Goal: Task Accomplishment & Management: Manage account settings

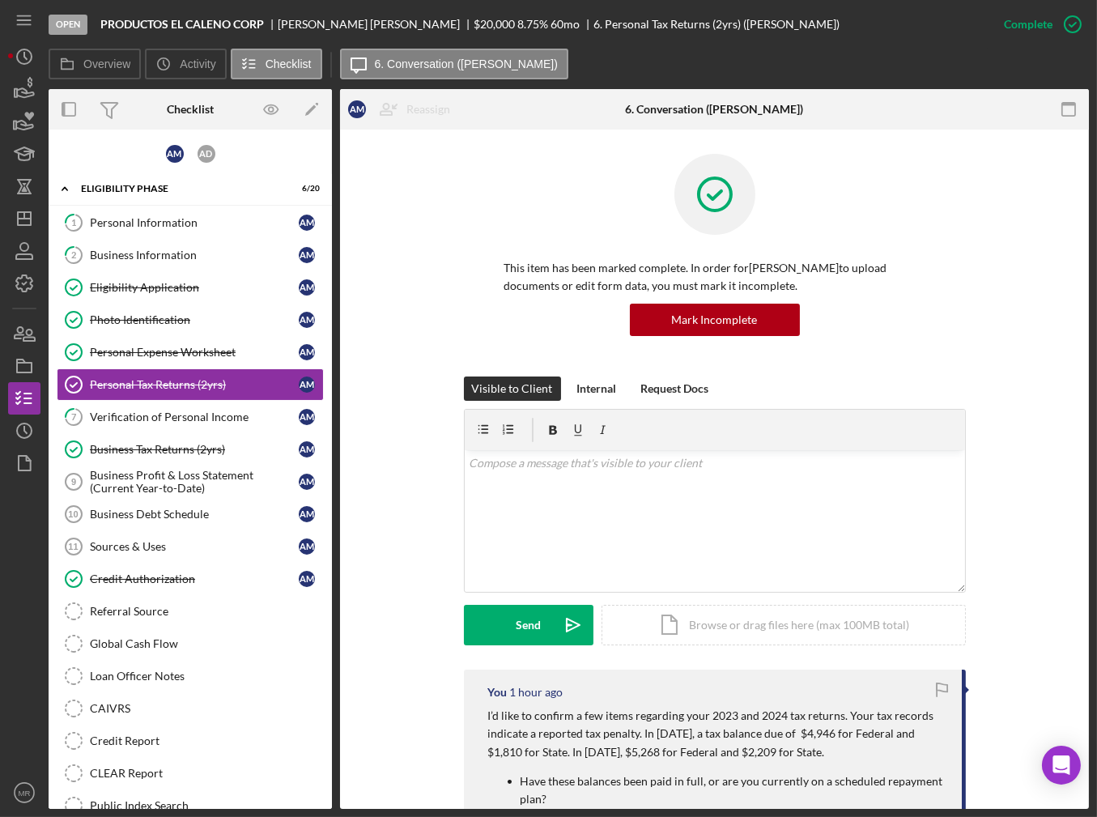
scroll to position [423, 0]
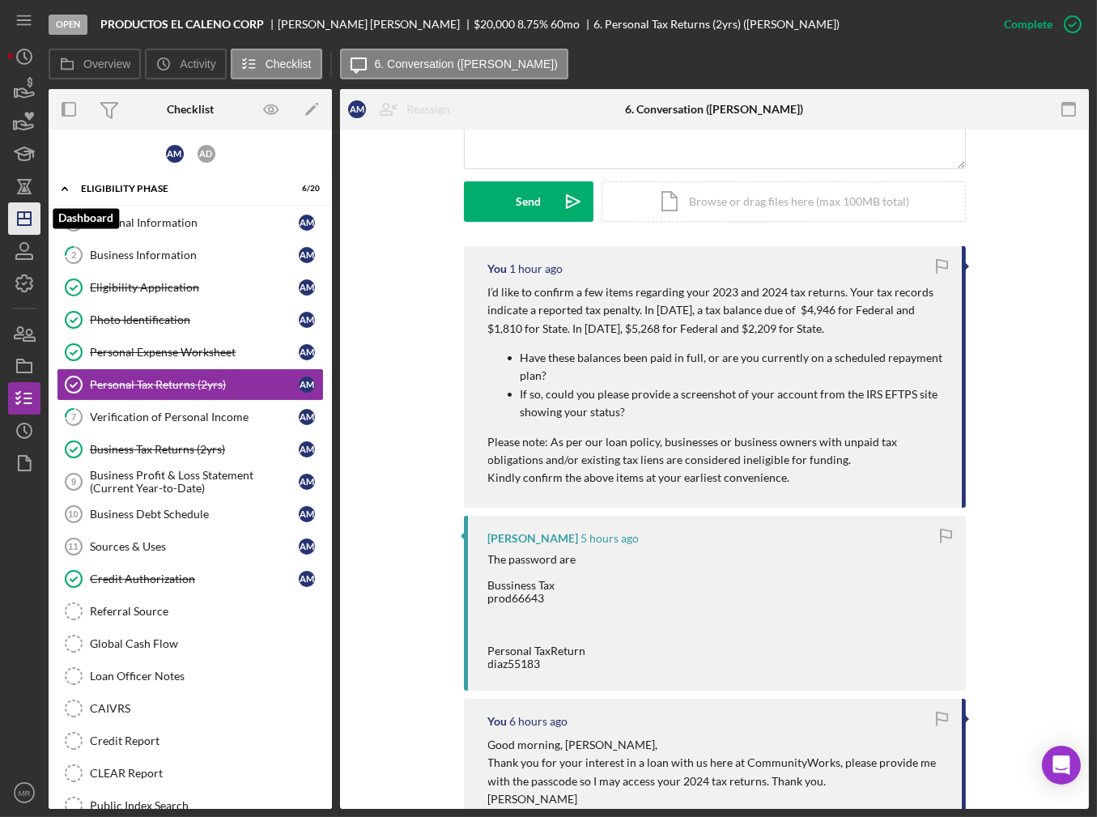
click at [36, 206] on icon "Icon/Dashboard" at bounding box center [24, 218] width 40 height 40
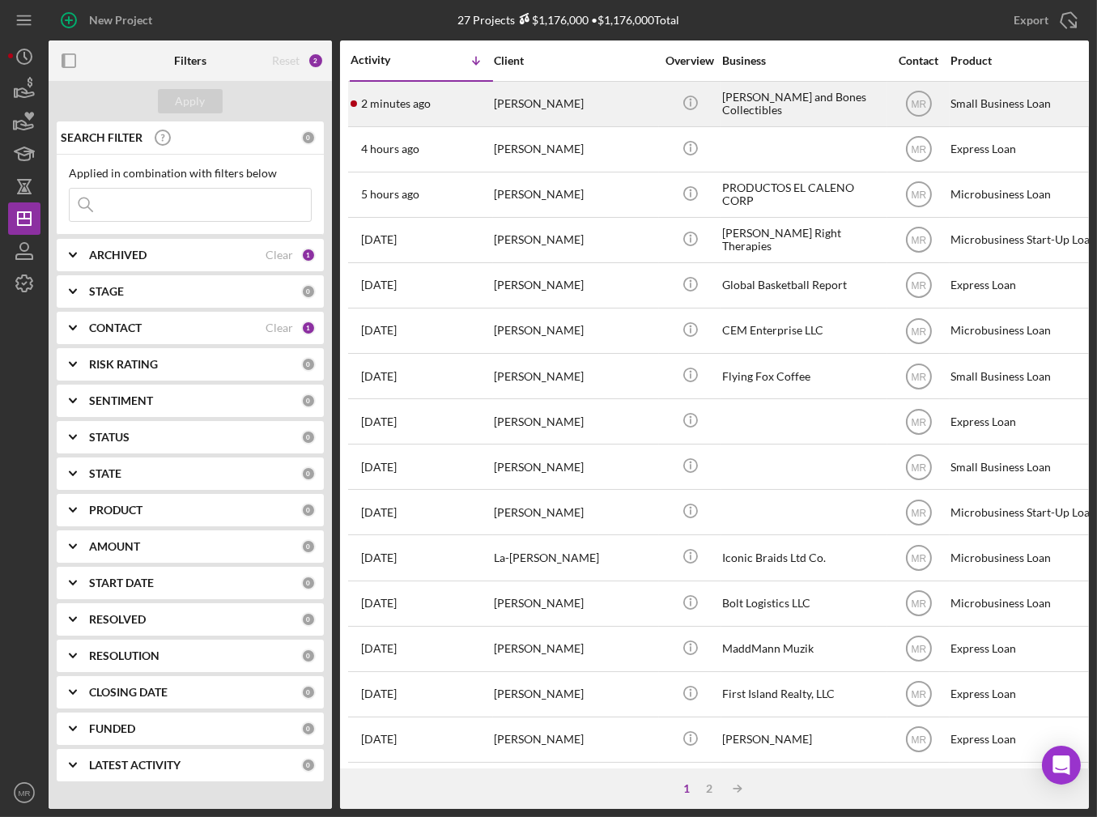
click at [545, 112] on div "[PERSON_NAME]" at bounding box center [575, 104] width 162 height 43
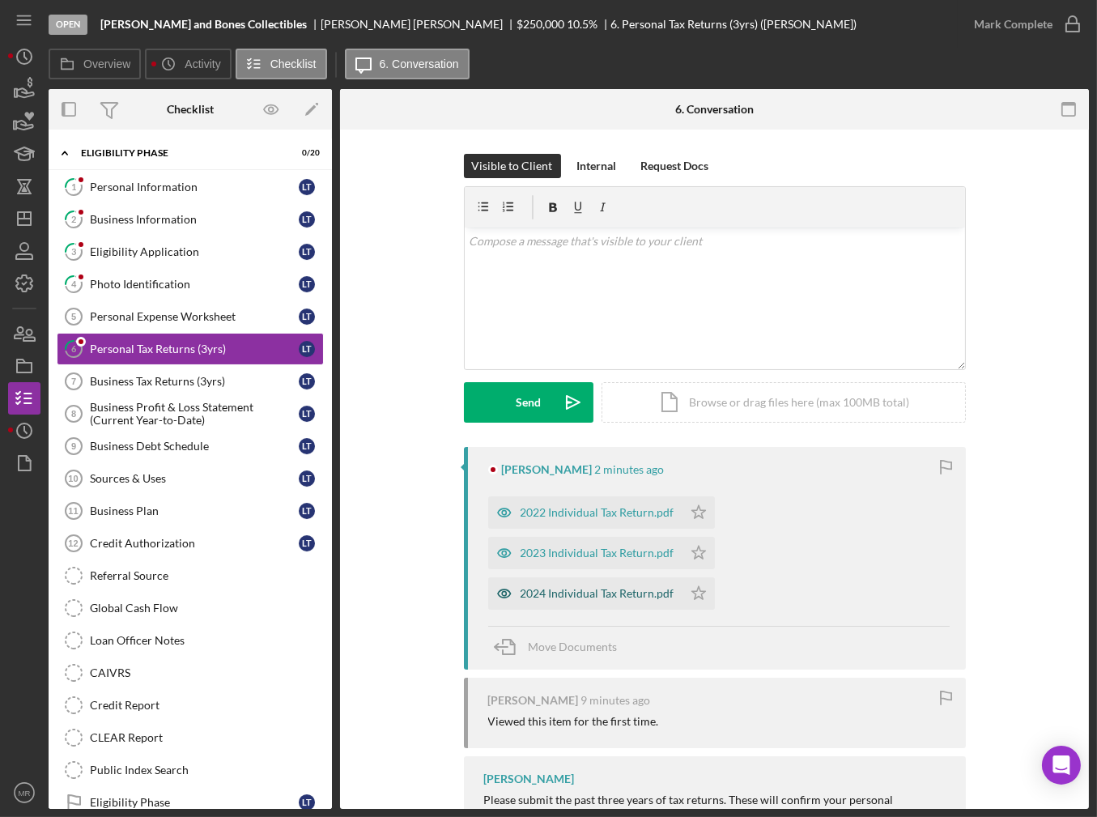
click at [586, 595] on div "2024 Individual Tax Return.pdf" at bounding box center [598, 593] width 154 height 13
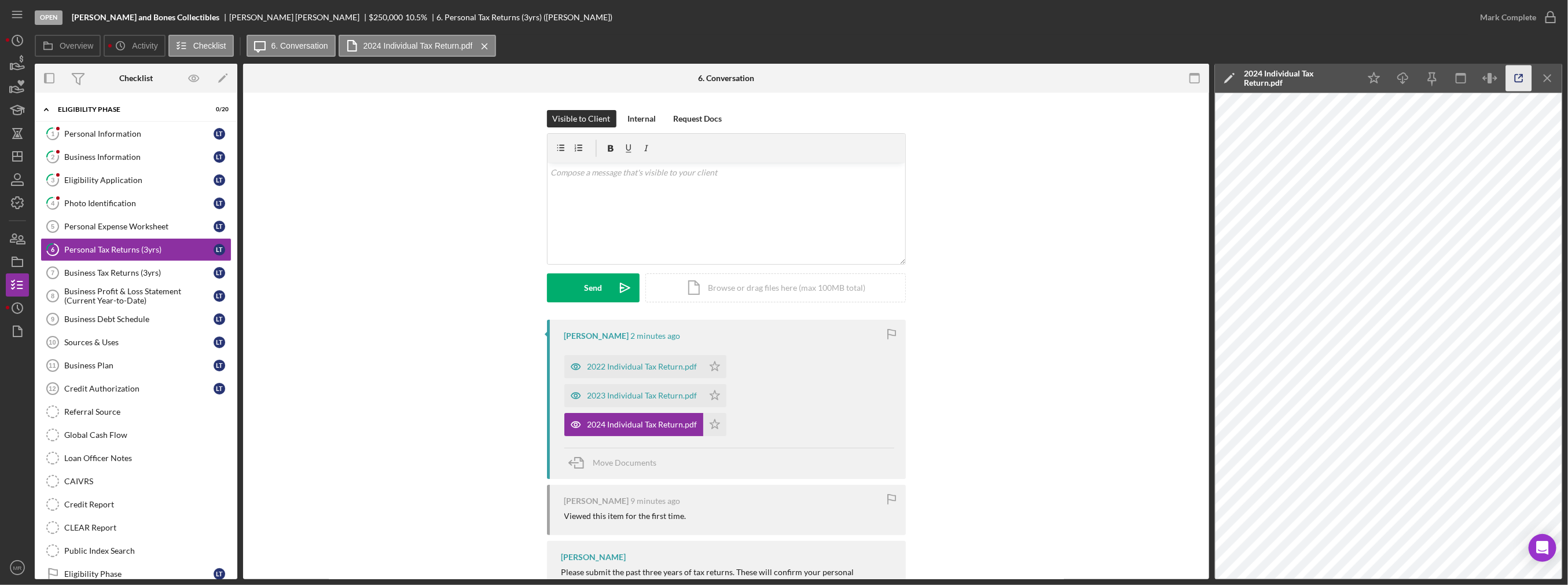
click at [784, 80] on icon "button" at bounding box center [1519, 78] width 26 height 26
click at [19, 157] on line "button" at bounding box center [17, 157] width 9 height 0
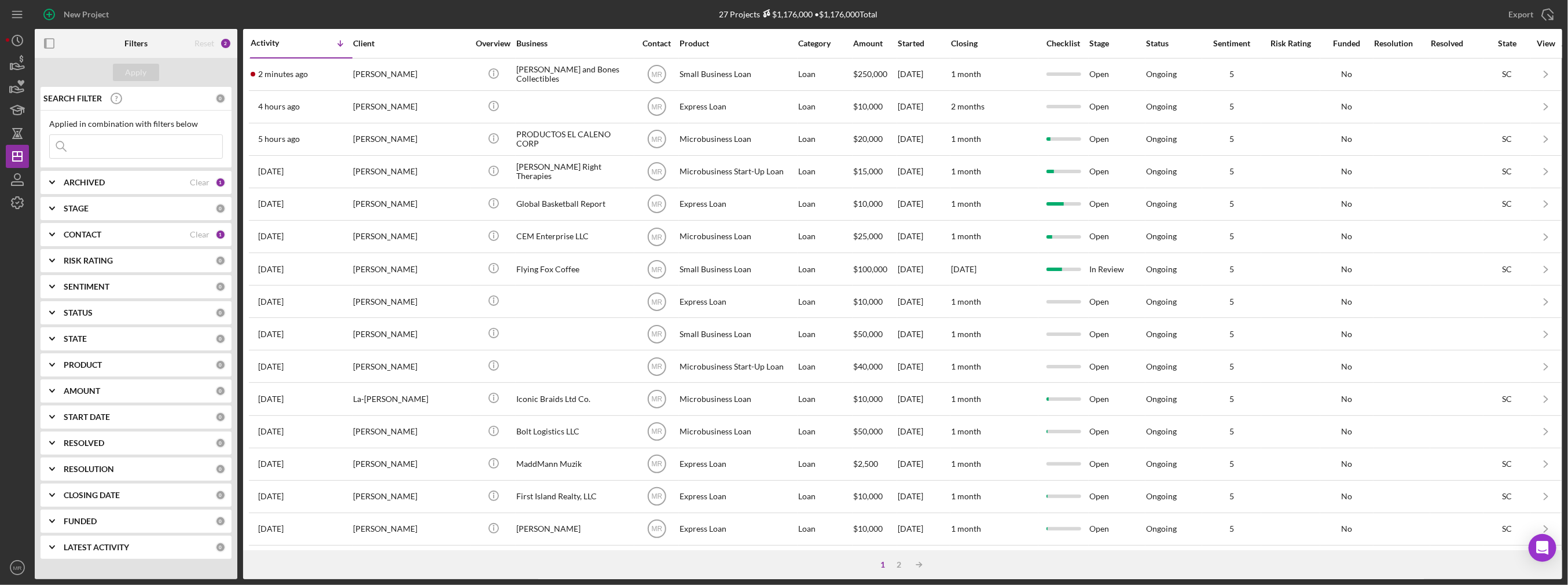
click at [160, 141] on input at bounding box center [136, 147] width 172 height 23
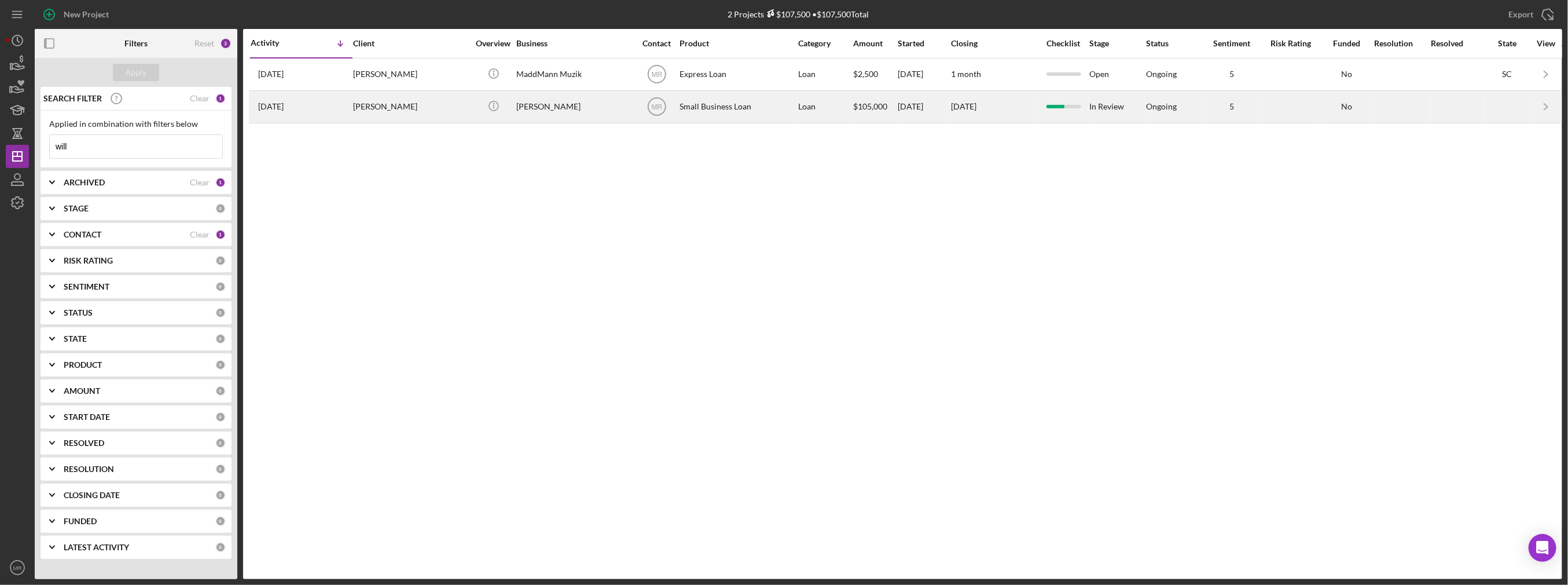
type input "will"
click at [316, 108] on div "[DATE] [PERSON_NAME]" at bounding box center [302, 107] width 102 height 31
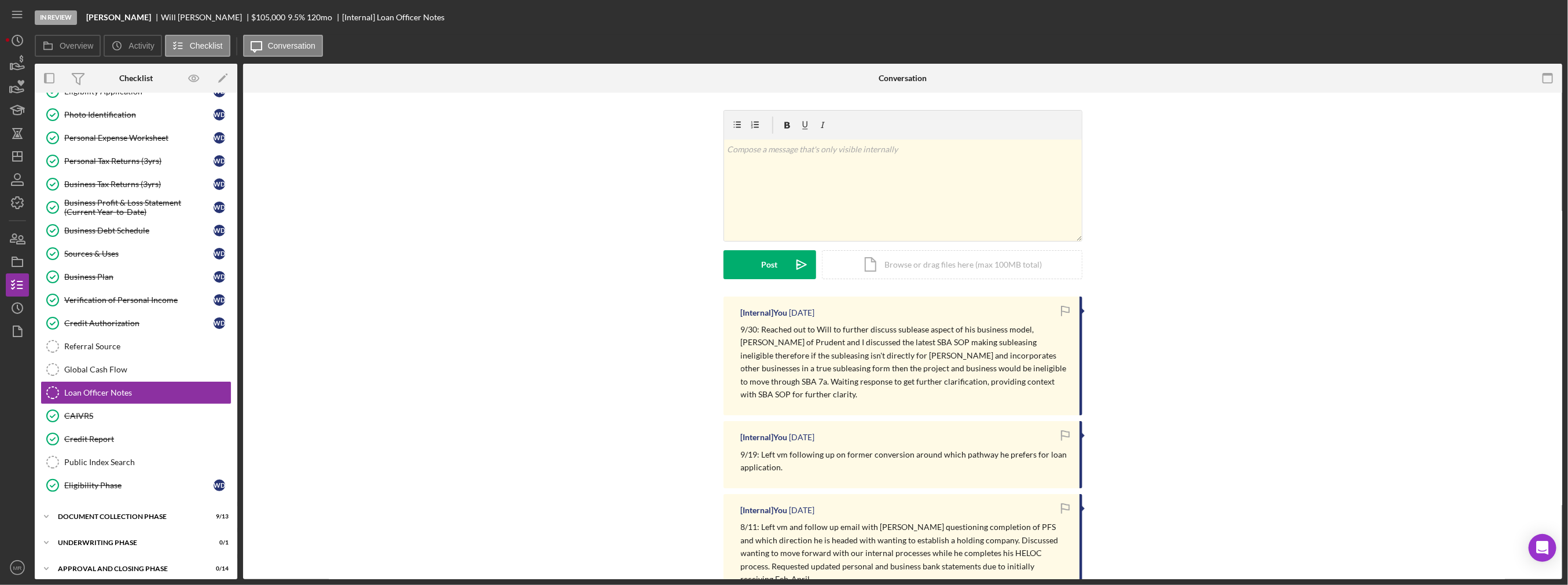
scroll to position [89, 0]
click at [31, 240] on nav "Icon/Menu Icon/Dashboard Dashboard Navigation Divider Mobile Checklist Navigati…" at bounding box center [20, 290] width 29 height 579
click at [26, 239] on icon "button" at bounding box center [17, 238] width 29 height 29
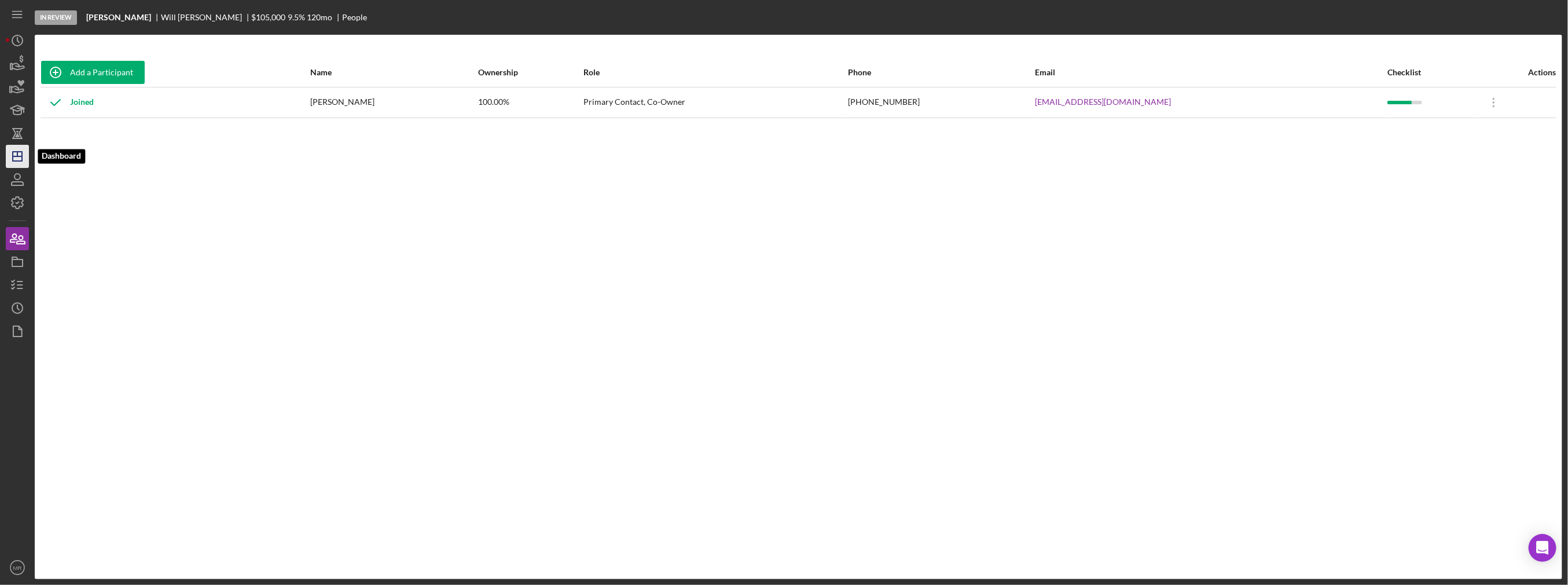
click at [16, 159] on icon "Icon/Dashboard" at bounding box center [17, 156] width 29 height 29
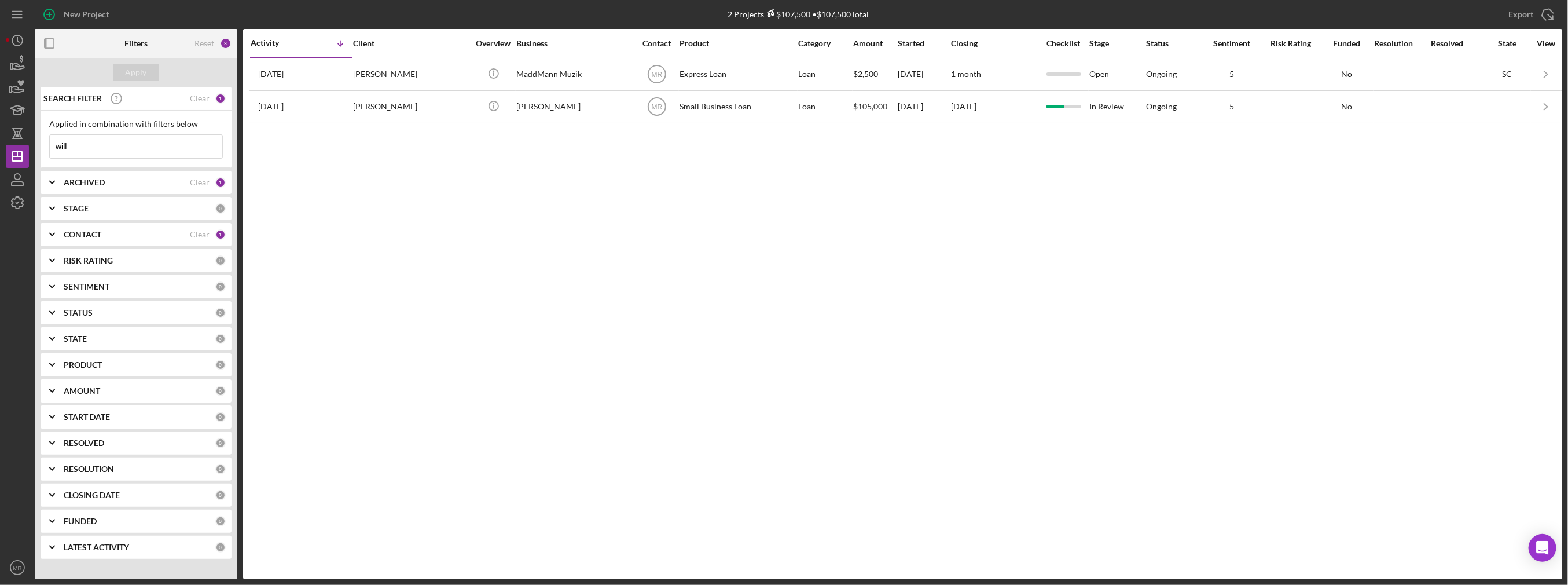
click at [105, 191] on div "ARCHIVED Clear 1" at bounding box center [144, 182] width 162 height 23
click at [90, 247] on label "Archived" at bounding box center [145, 248] width 155 height 11
click at [61, 247] on input "Archived" at bounding box center [56, 248] width 11 height 11
checkbox input "true"
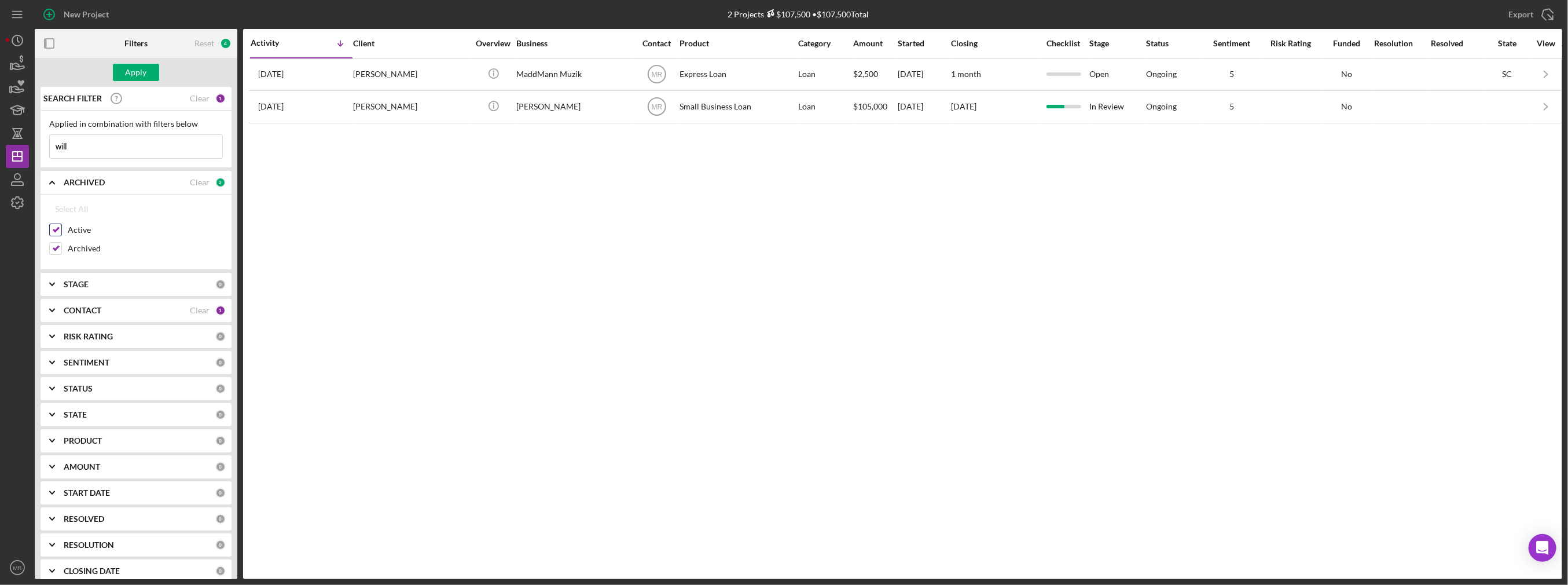
click at [80, 227] on label "Active" at bounding box center [145, 230] width 155 height 11
click at [61, 227] on input "Active" at bounding box center [56, 230] width 11 height 11
checkbox input "false"
click at [97, 136] on input "will" at bounding box center [136, 147] width 172 height 23
click at [96, 139] on input "will" at bounding box center [136, 147] width 172 height 23
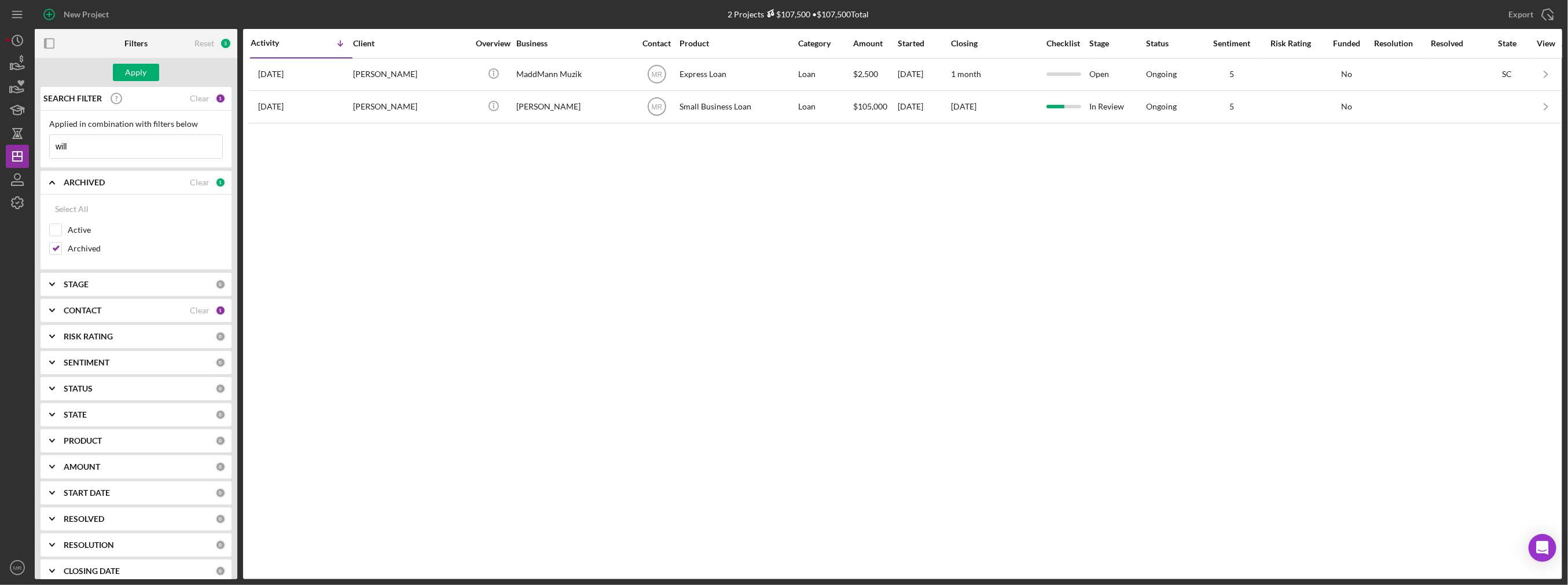
click at [96, 139] on input "will" at bounding box center [136, 147] width 172 height 23
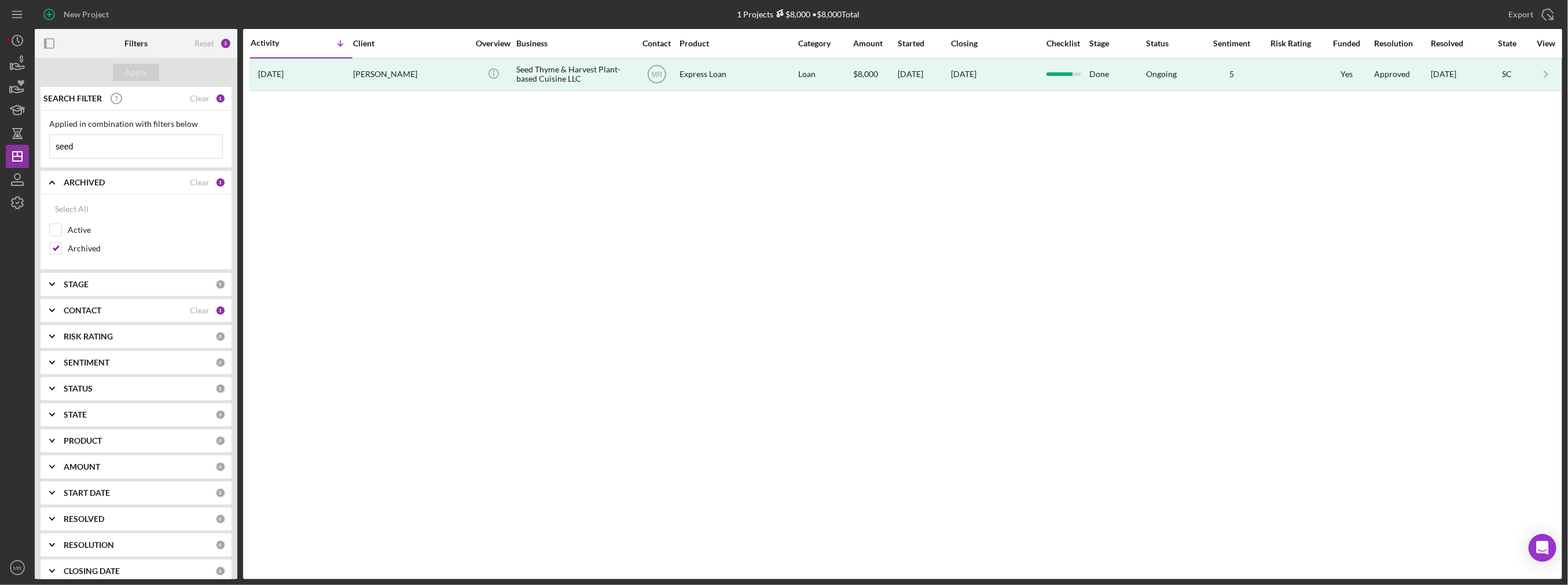
type input "seed"
click at [85, 230] on label "Active" at bounding box center [145, 230] width 155 height 11
click at [61, 230] on input "Active" at bounding box center [56, 230] width 11 height 11
checkbox input "true"
click at [77, 250] on label "Archived" at bounding box center [145, 248] width 155 height 11
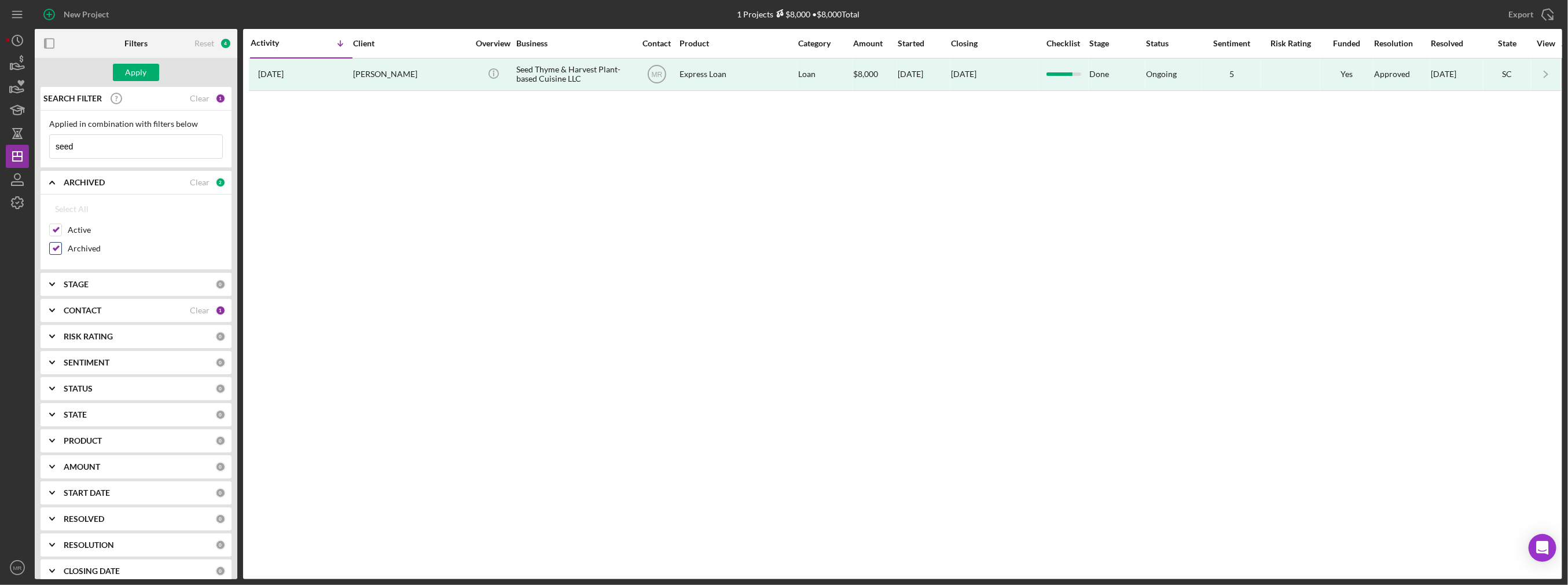
click at [61, 250] on input "Archived" at bounding box center [56, 248] width 11 height 11
checkbox input "false"
click at [149, 65] on button "Apply" at bounding box center [136, 72] width 46 height 17
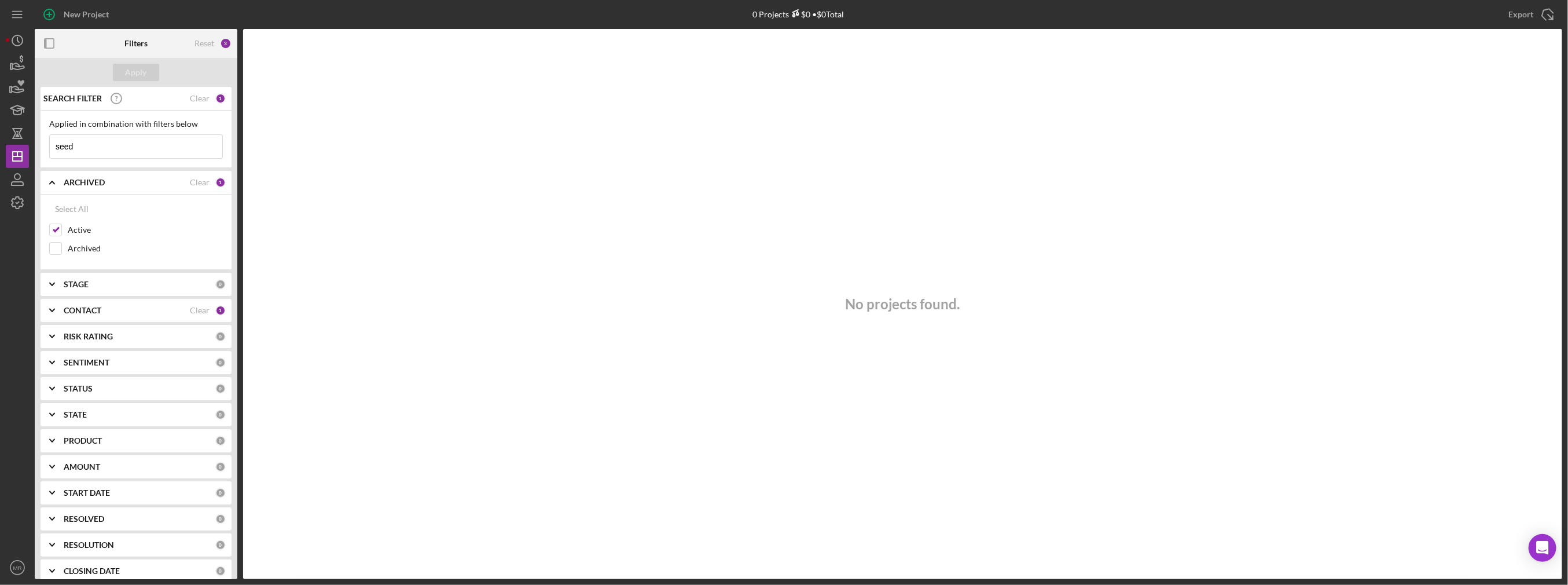
click at [102, 154] on input "seed" at bounding box center [136, 147] width 172 height 23
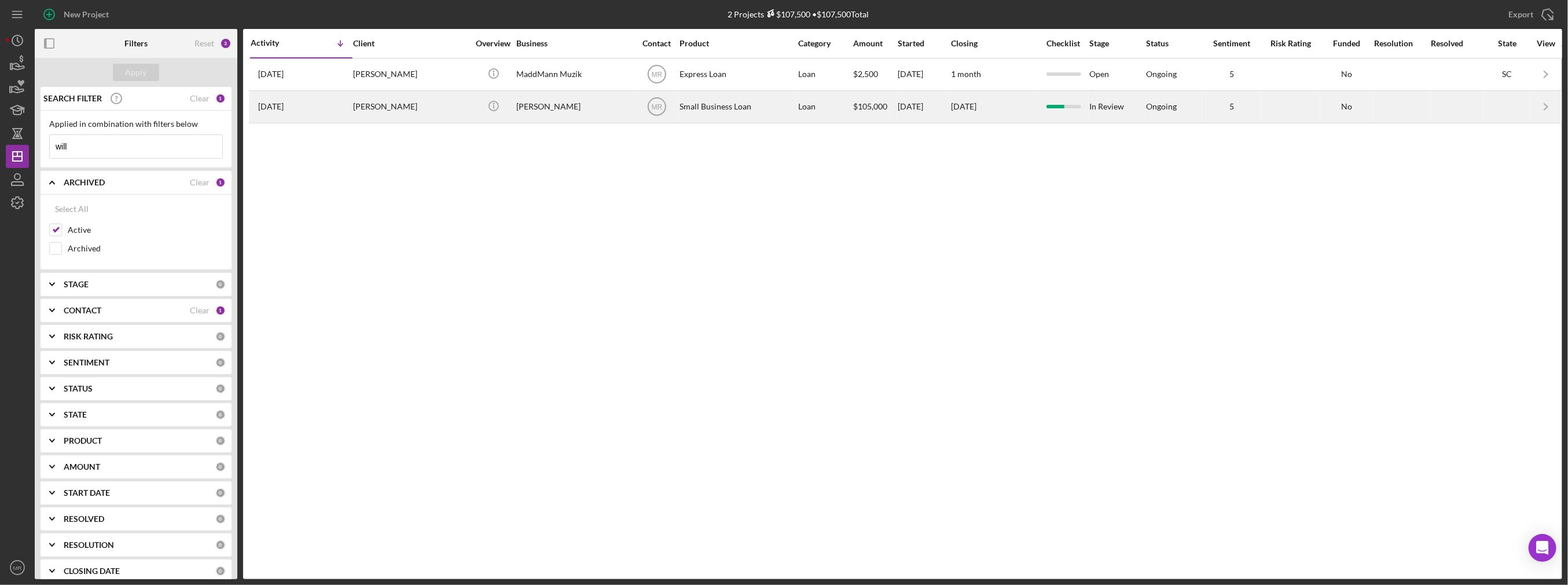
type input "will"
click at [355, 117] on div "[PERSON_NAME]" at bounding box center [411, 107] width 116 height 31
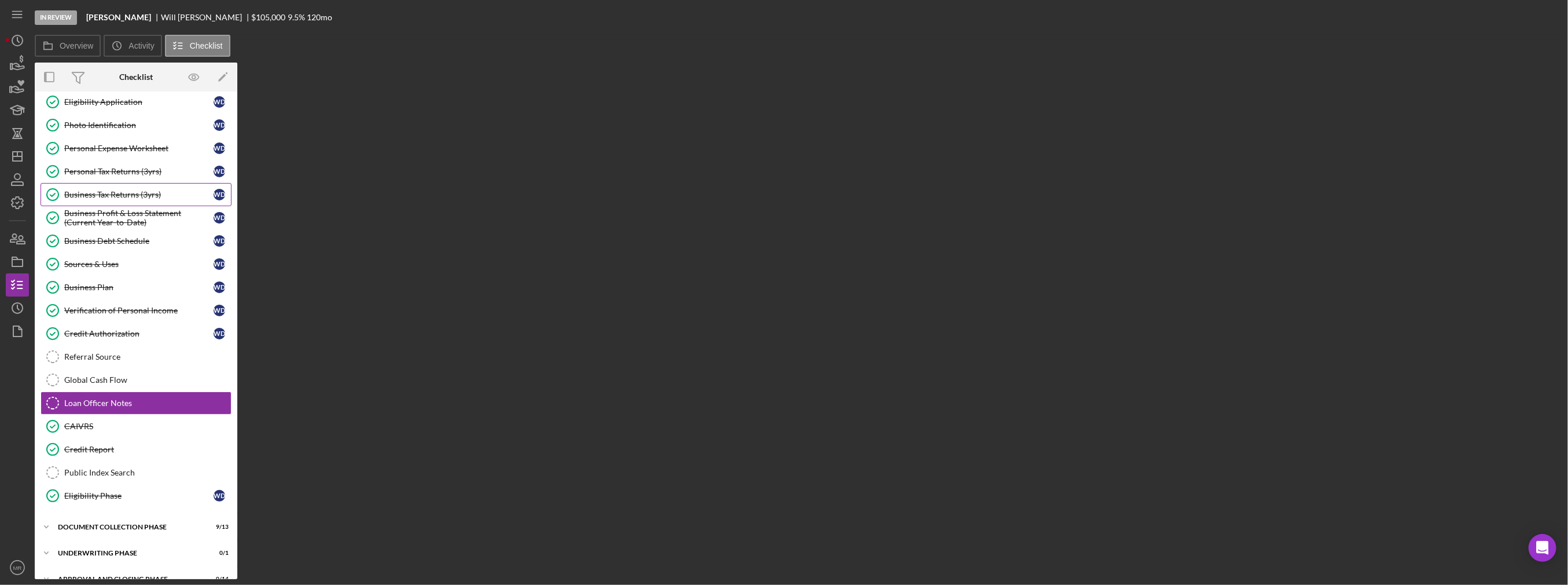
scroll to position [89, 0]
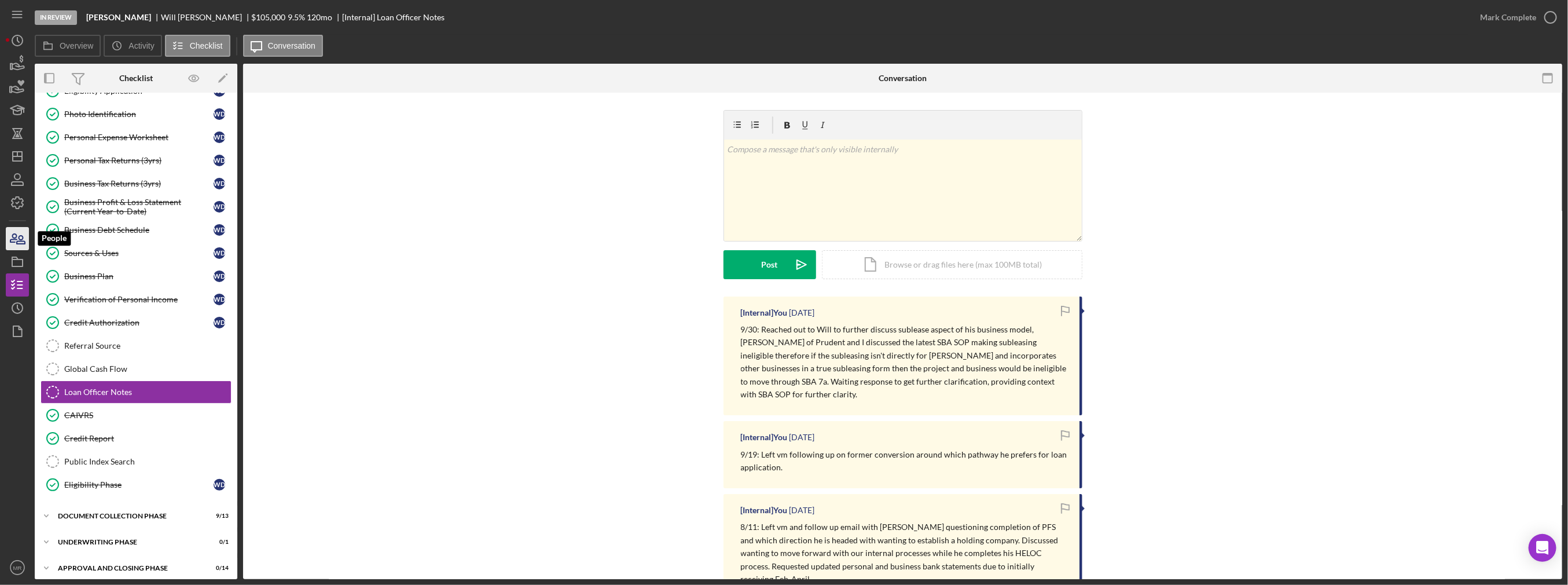
click at [13, 236] on icon "button" at bounding box center [14, 237] width 6 height 8
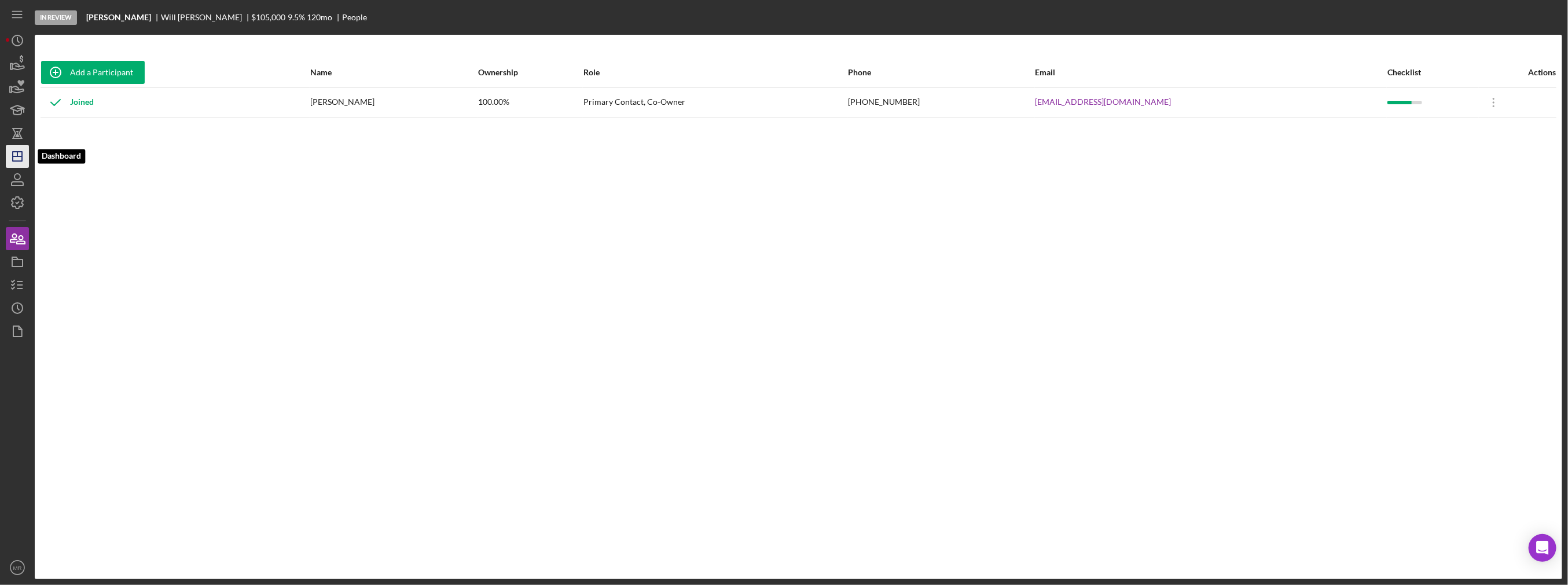
click at [9, 161] on icon "Icon/Dashboard" at bounding box center [17, 156] width 29 height 29
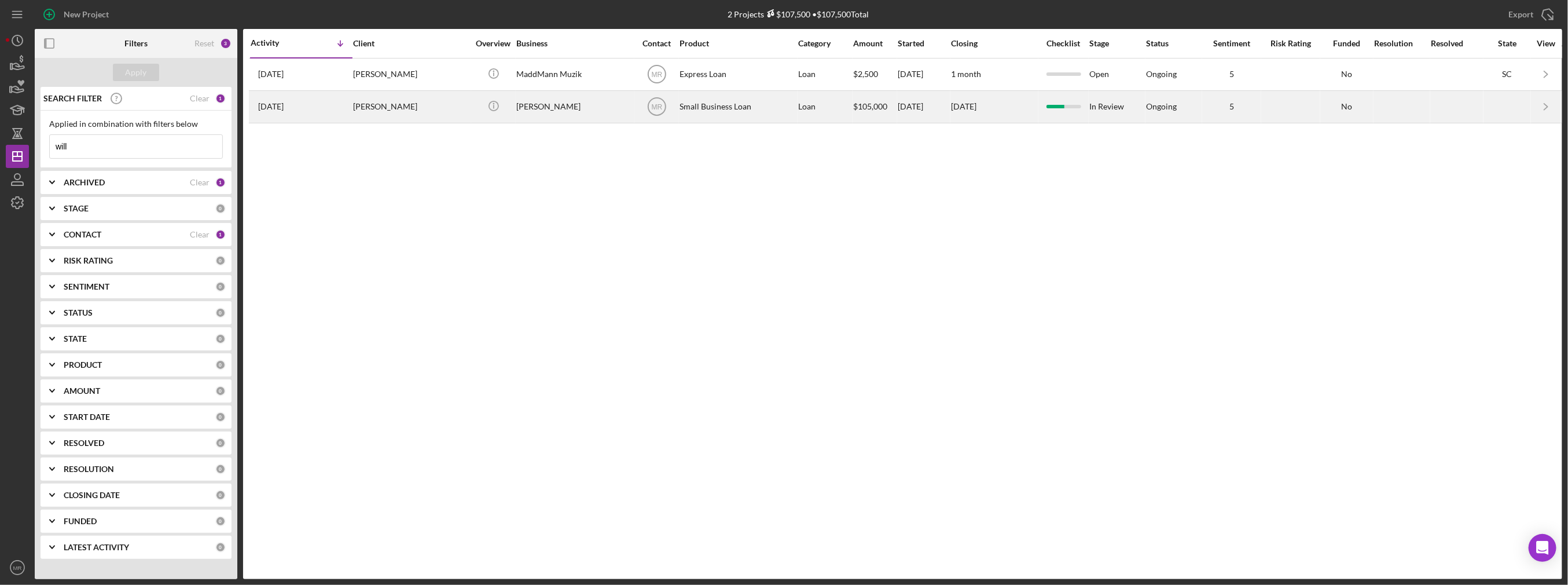
click at [365, 113] on div "[PERSON_NAME]" at bounding box center [411, 107] width 116 height 31
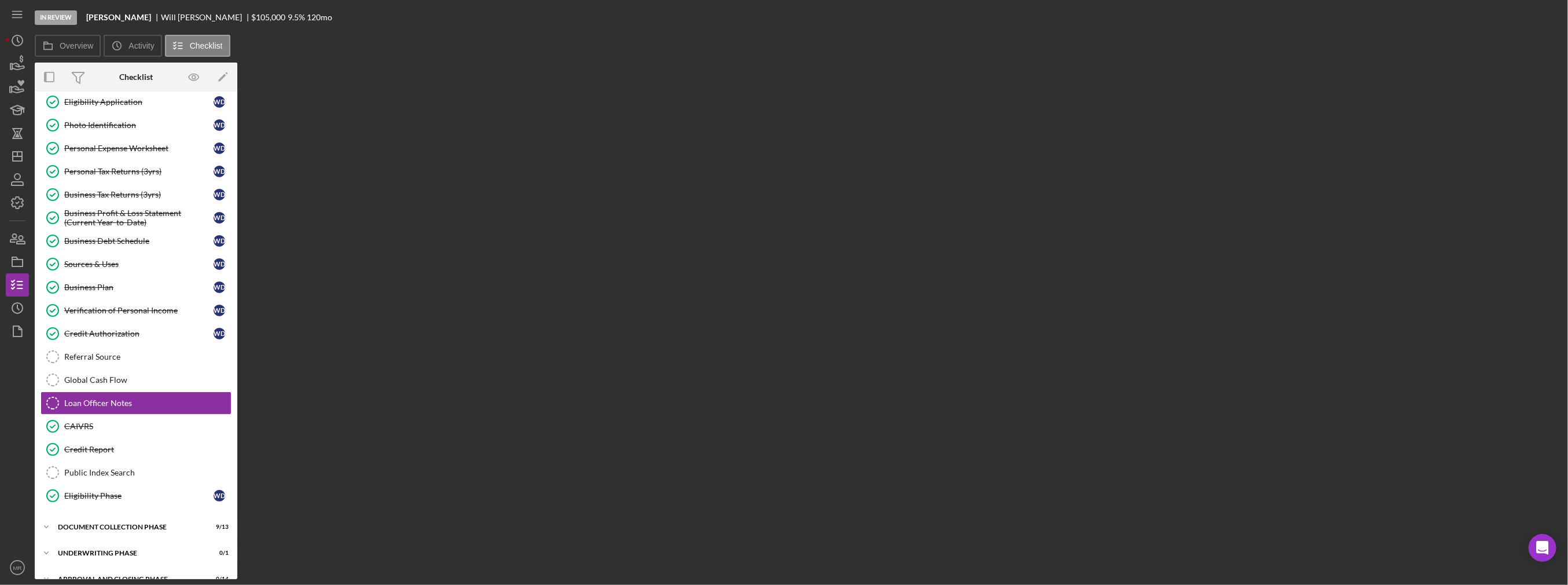
scroll to position [89, 0]
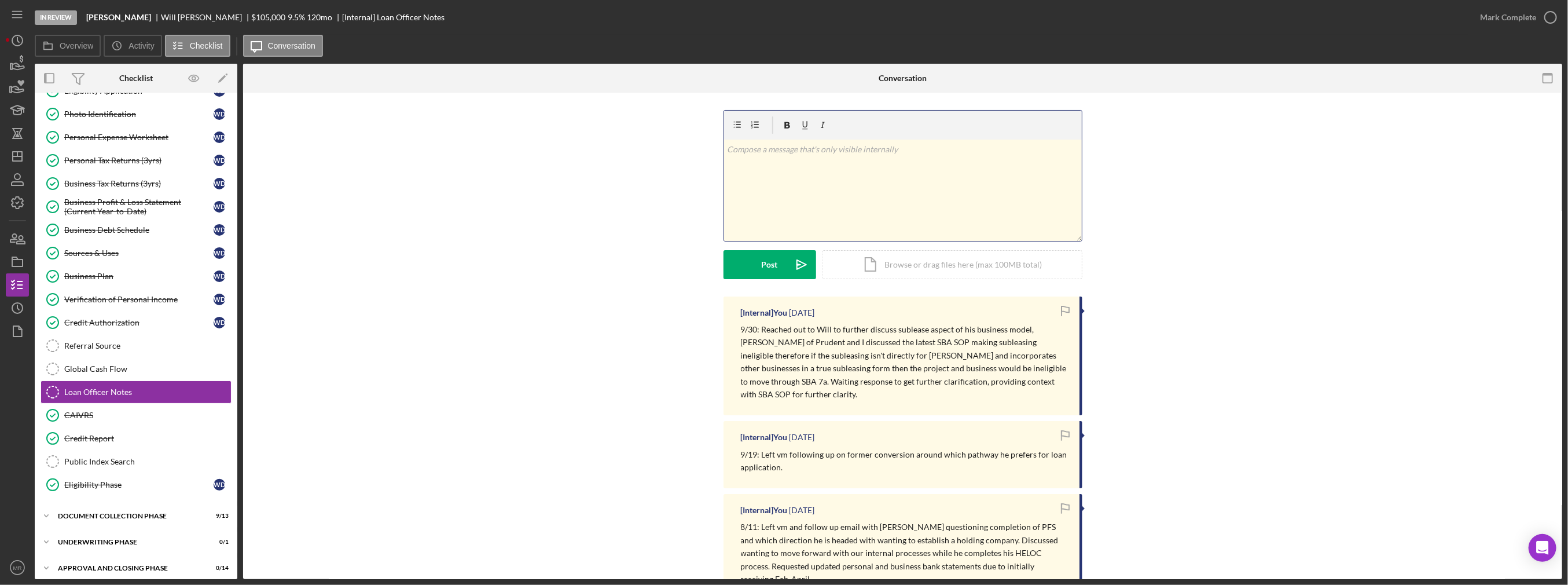
click at [784, 219] on div "v Color teal Color pink Remove color Add row above Add row below Add column bef…" at bounding box center [903, 190] width 358 height 102
click at [784, 159] on p "10/13: Presented [PERSON_NAME] with updated financial projections and letter of…" at bounding box center [902, 162] width 351 height 39
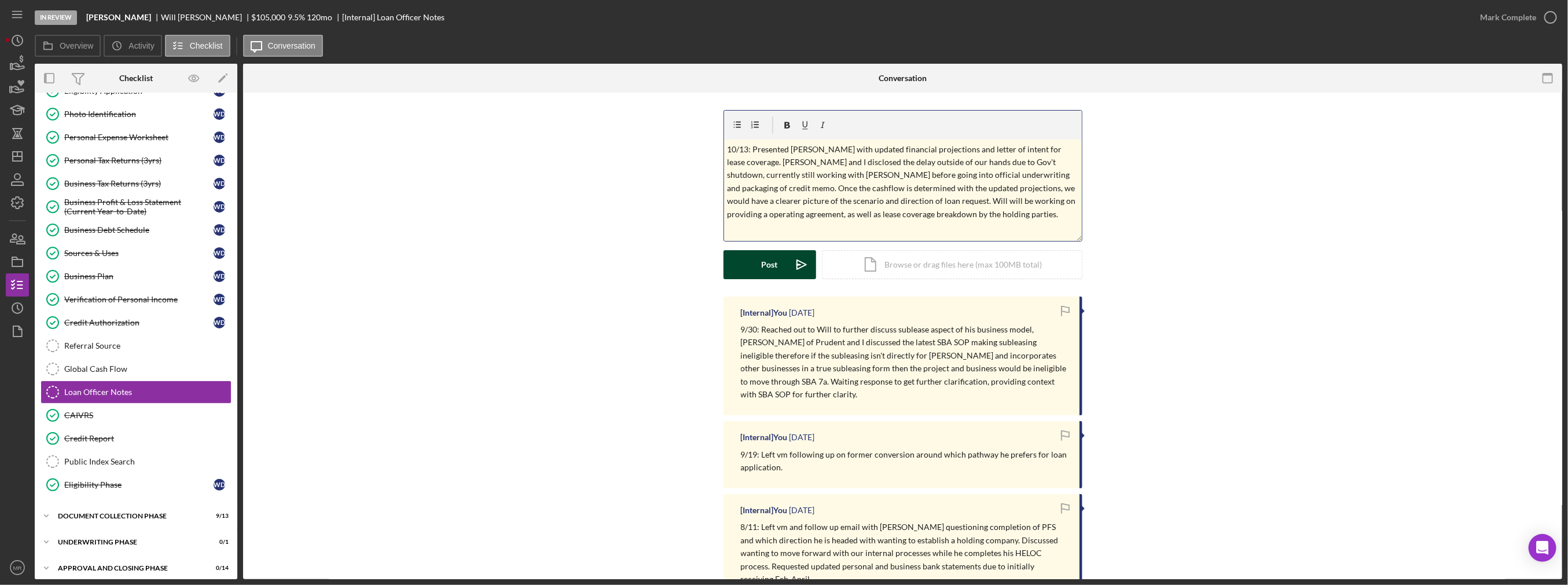
click at [771, 267] on div "Post" at bounding box center [770, 265] width 16 height 29
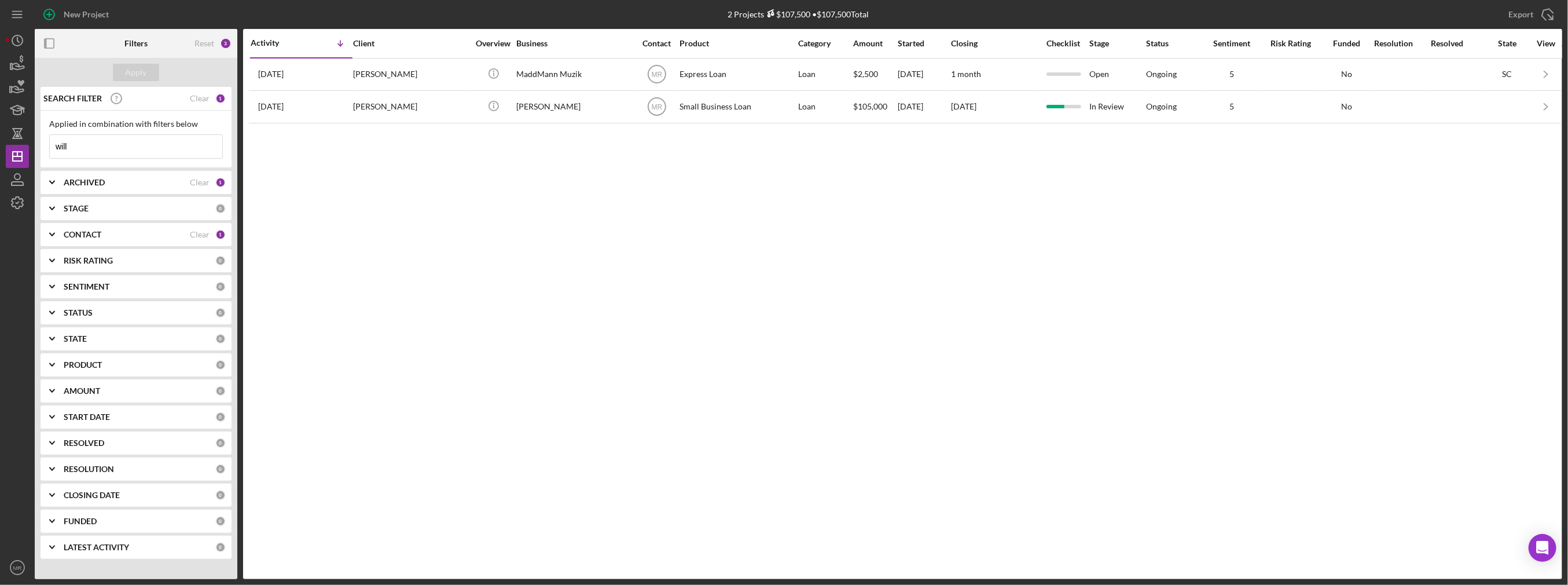
click at [105, 149] on input "will" at bounding box center [136, 147] width 172 height 23
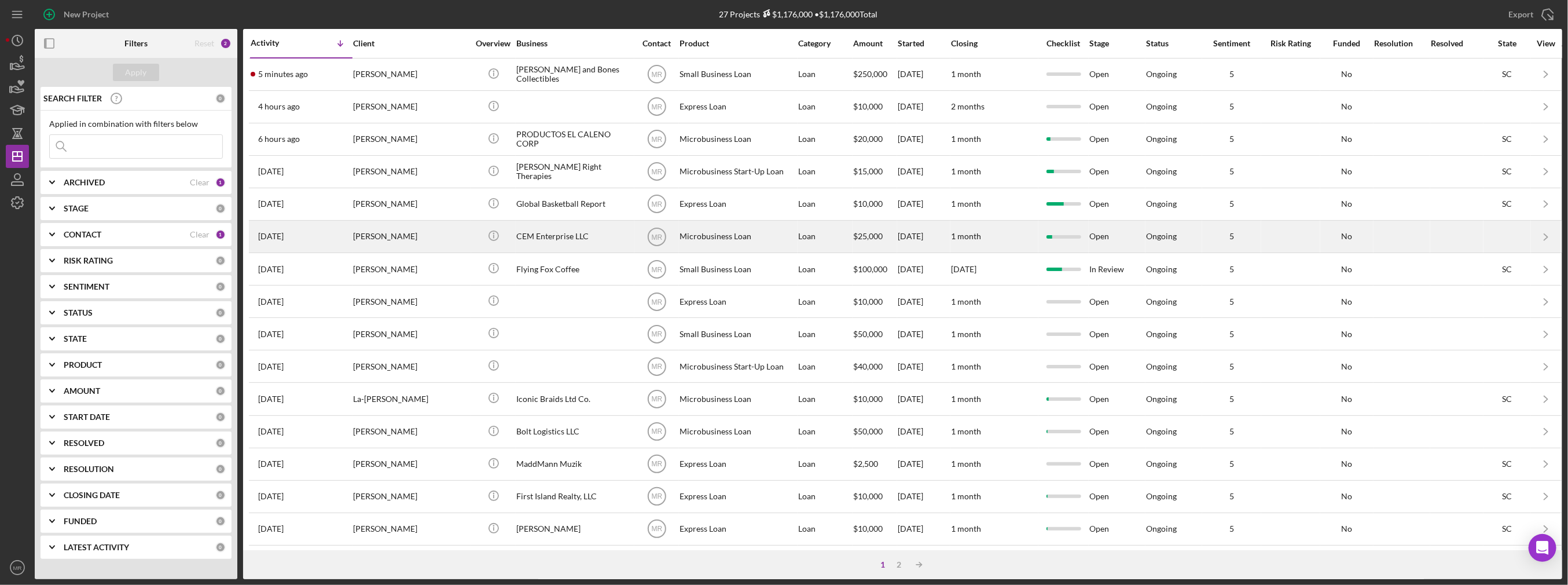
click at [350, 227] on div "[DATE] [PERSON_NAME]" at bounding box center [302, 236] width 102 height 31
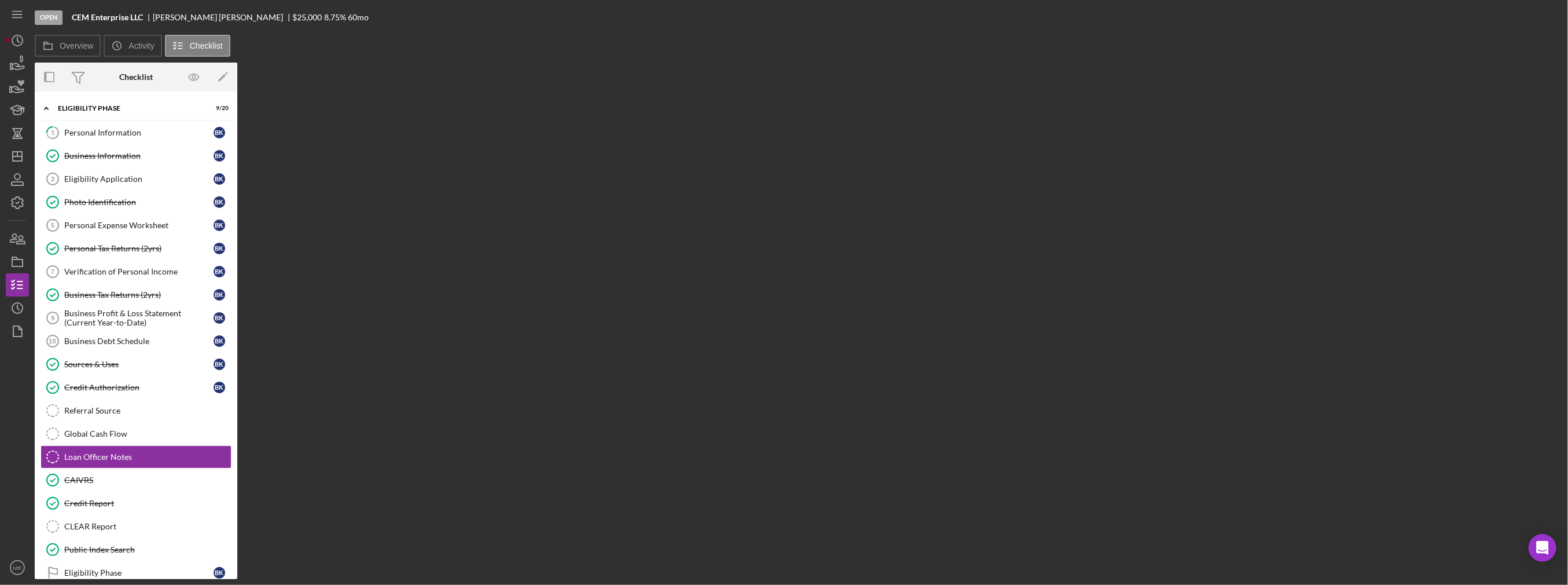
scroll to position [89, 0]
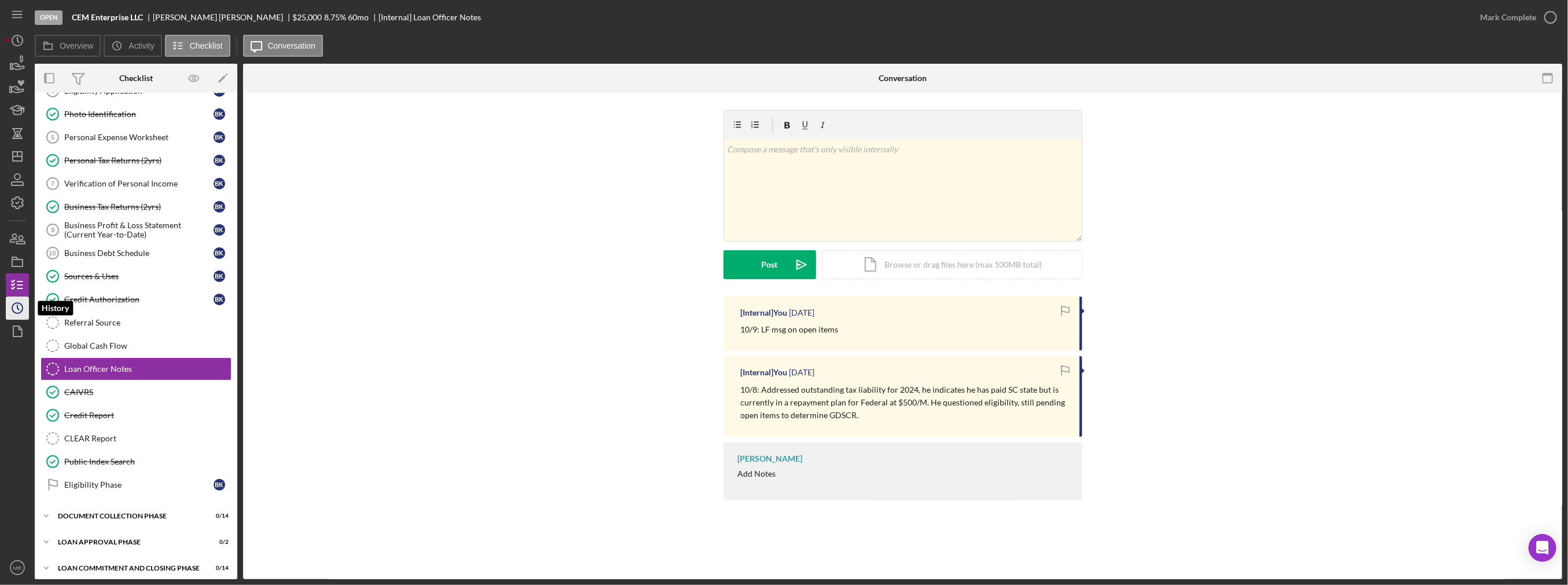
click at [16, 314] on icon "Icon/History" at bounding box center [17, 308] width 29 height 29
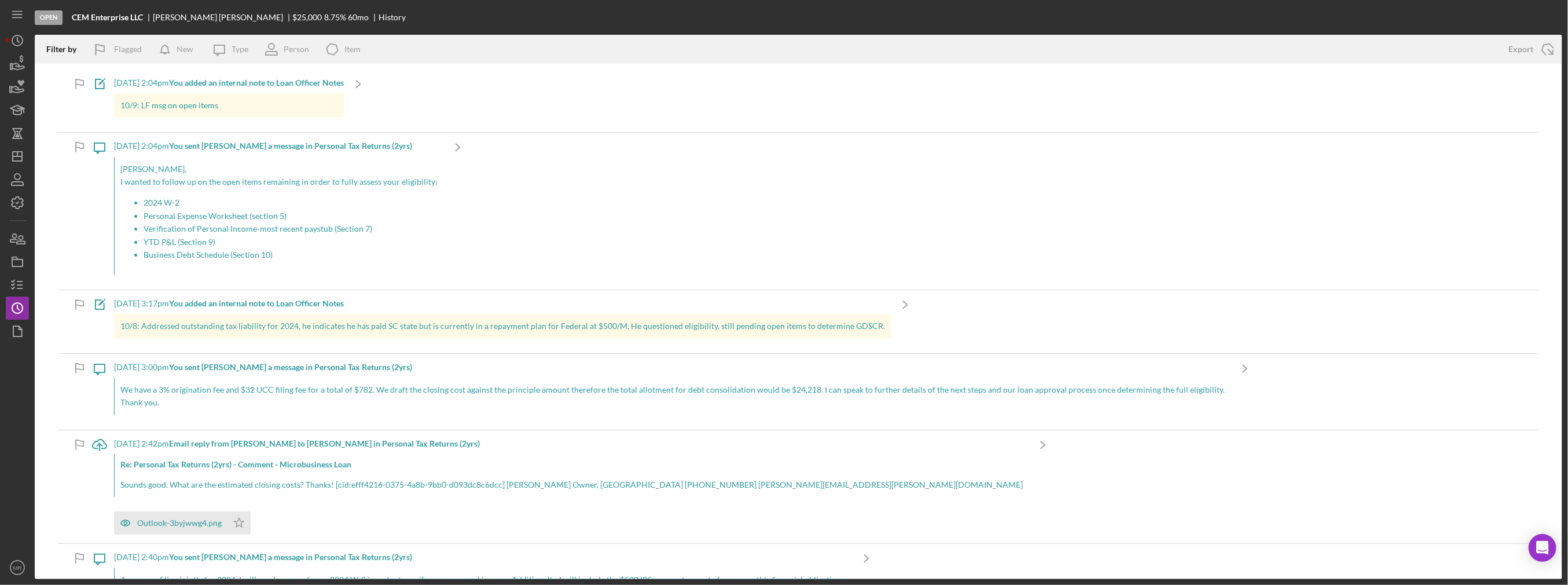
click at [409, 200] on p "2024 W-2" at bounding box center [290, 202] width 294 height 13
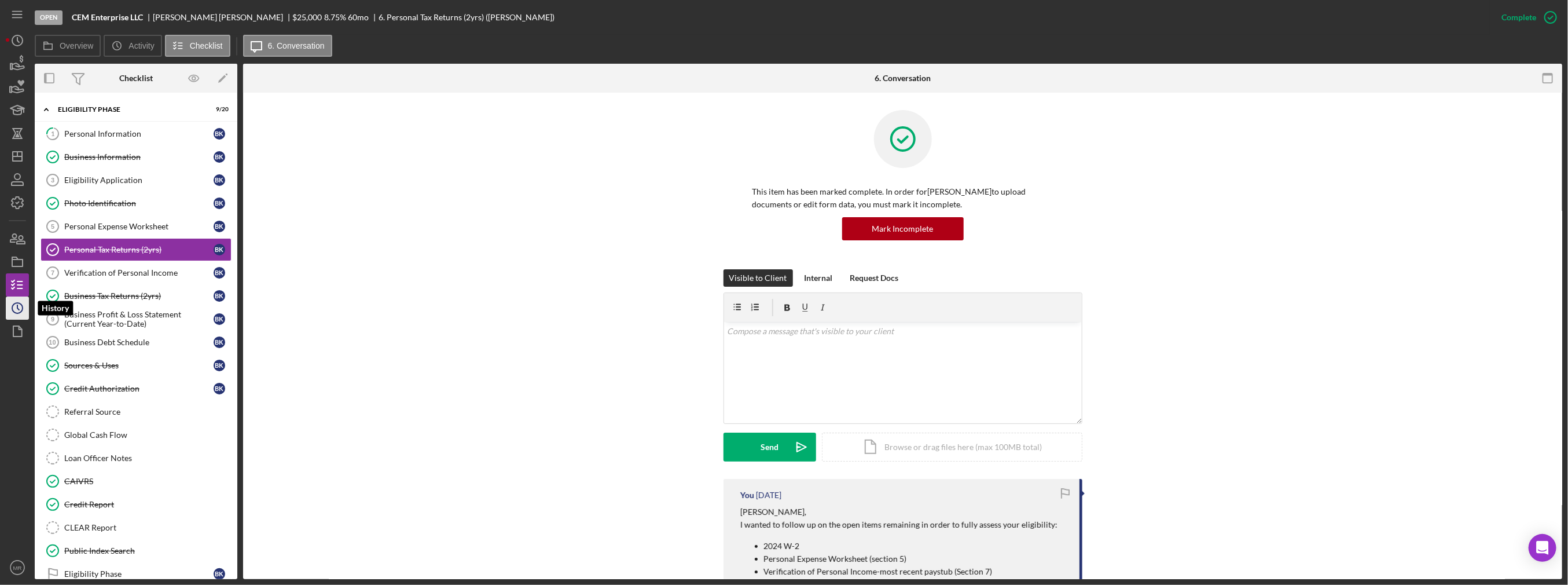
click at [14, 305] on icon "Icon/History" at bounding box center [17, 308] width 29 height 29
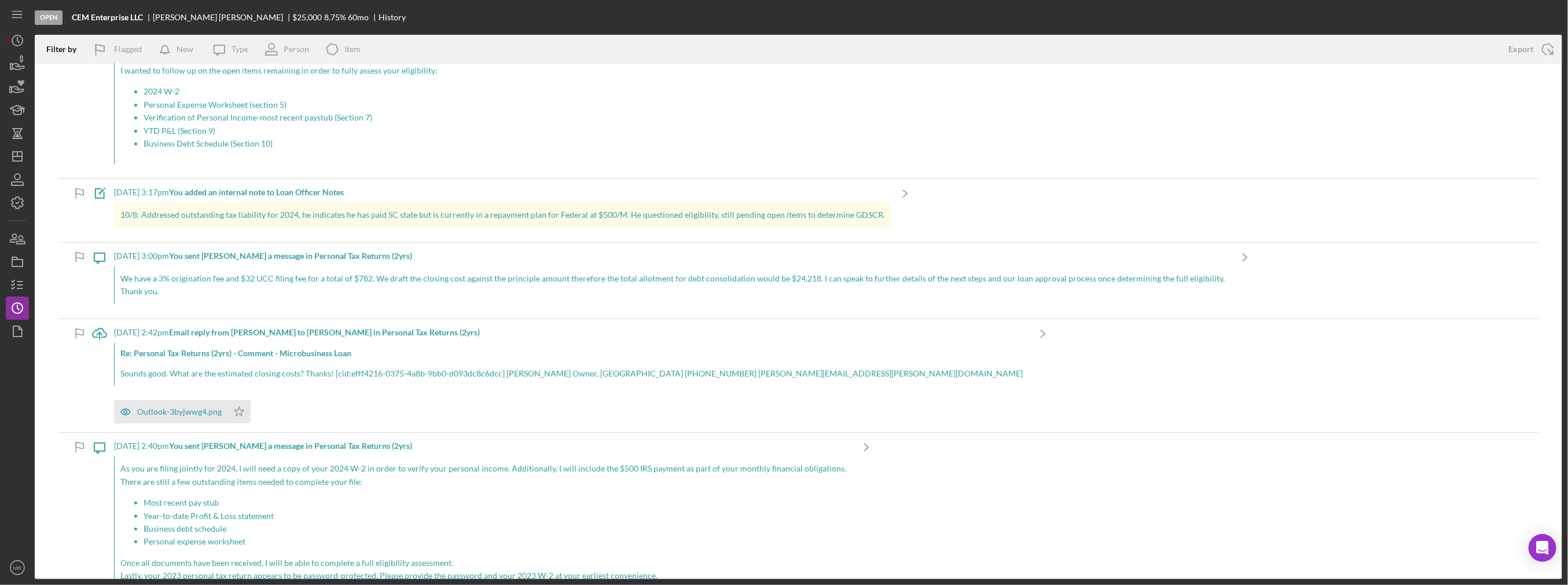
scroll to position [116, 0]
click at [17, 153] on line "button" at bounding box center [17, 154] width 0 height 4
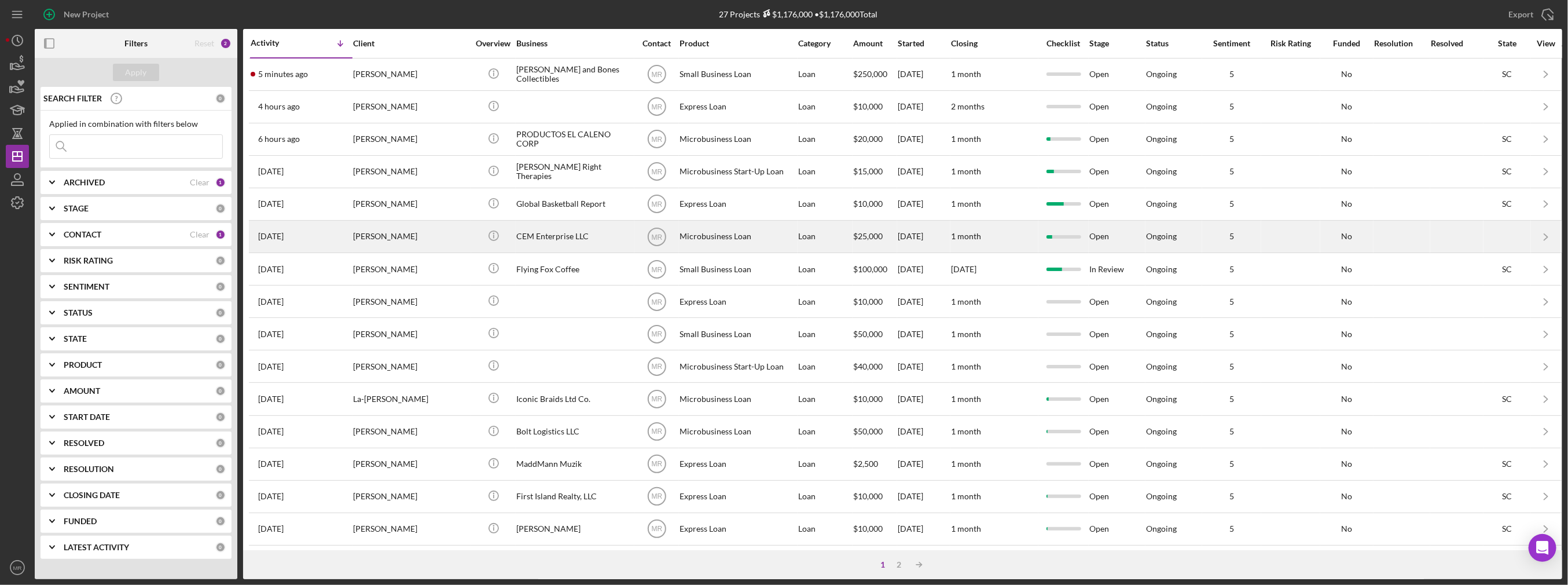
click at [435, 227] on div "[PERSON_NAME]" at bounding box center [411, 236] width 116 height 31
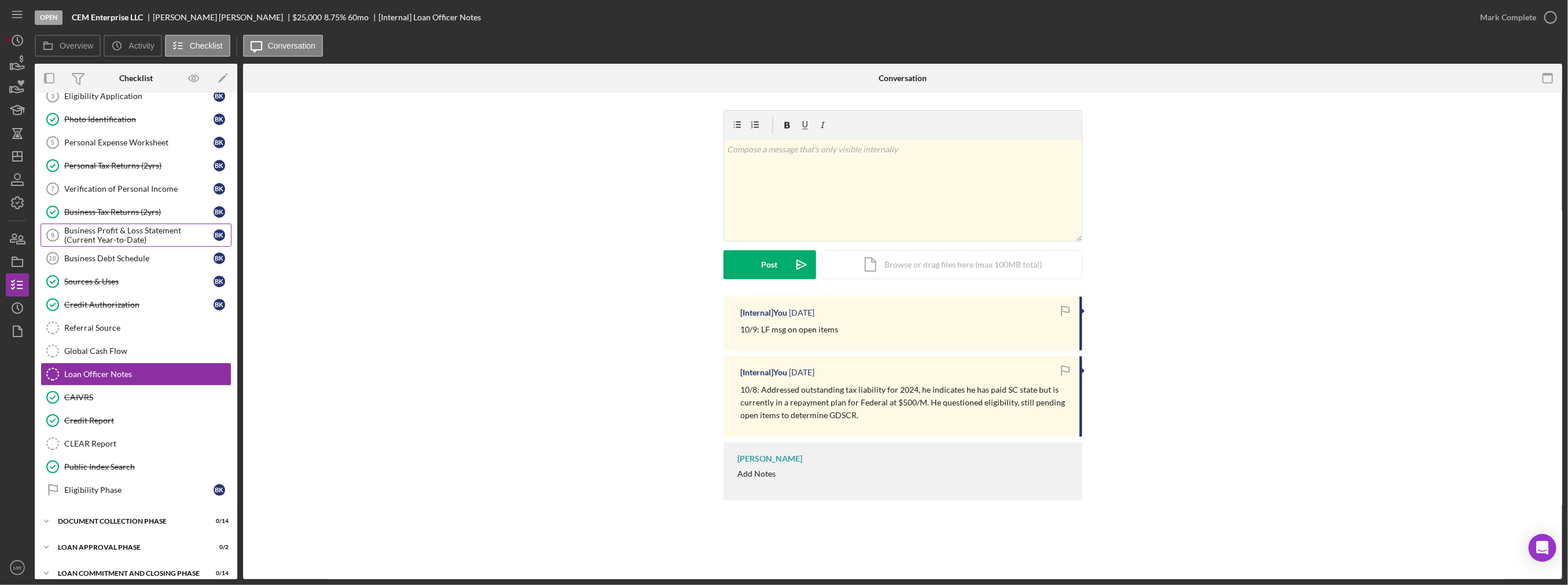
scroll to position [89, 0]
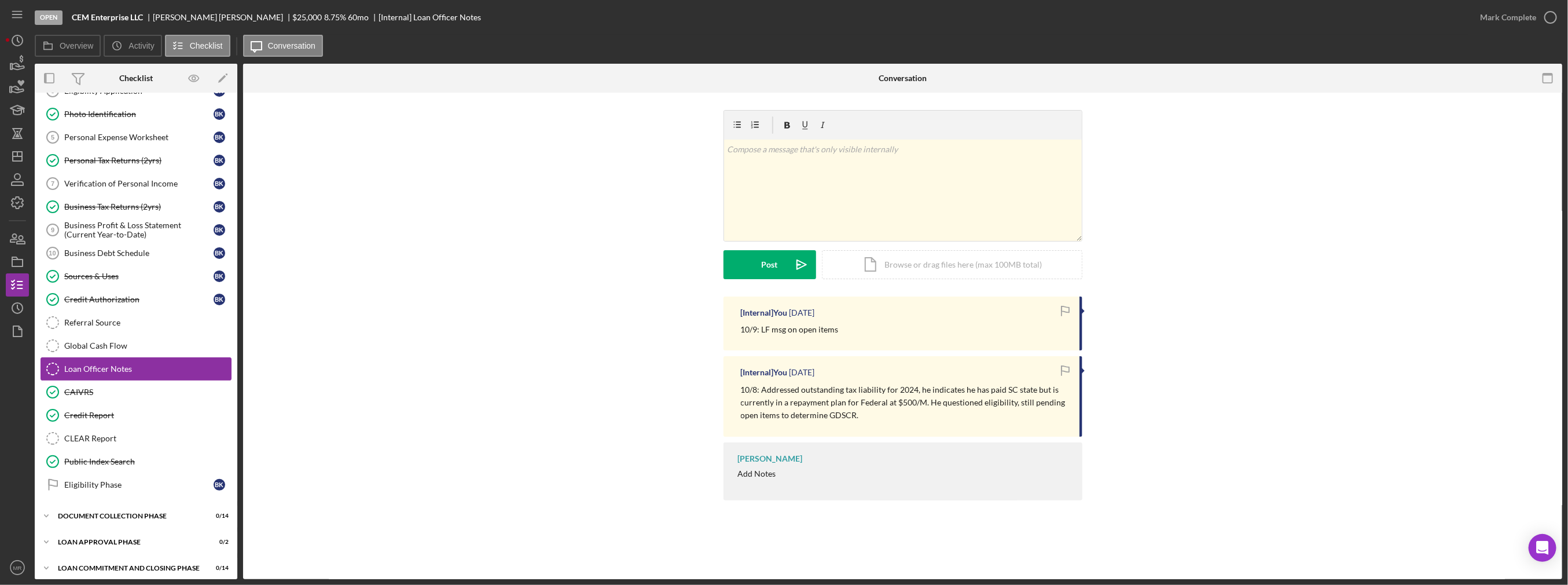
click at [130, 358] on link "Loan Officer Notes Loan Officer Notes" at bounding box center [136, 369] width 191 height 23
click at [24, 161] on icon "Icon/Dashboard" at bounding box center [17, 156] width 29 height 29
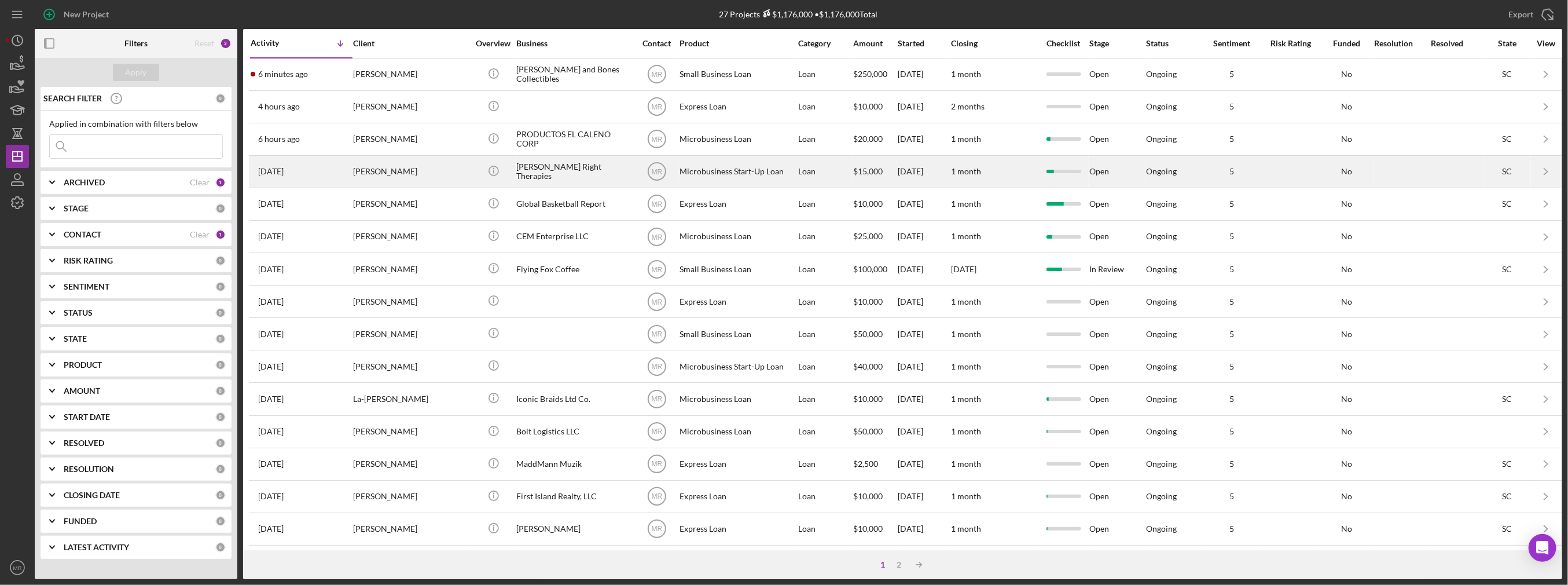
click at [573, 179] on div "[PERSON_NAME] Right Therapies" at bounding box center [574, 172] width 116 height 31
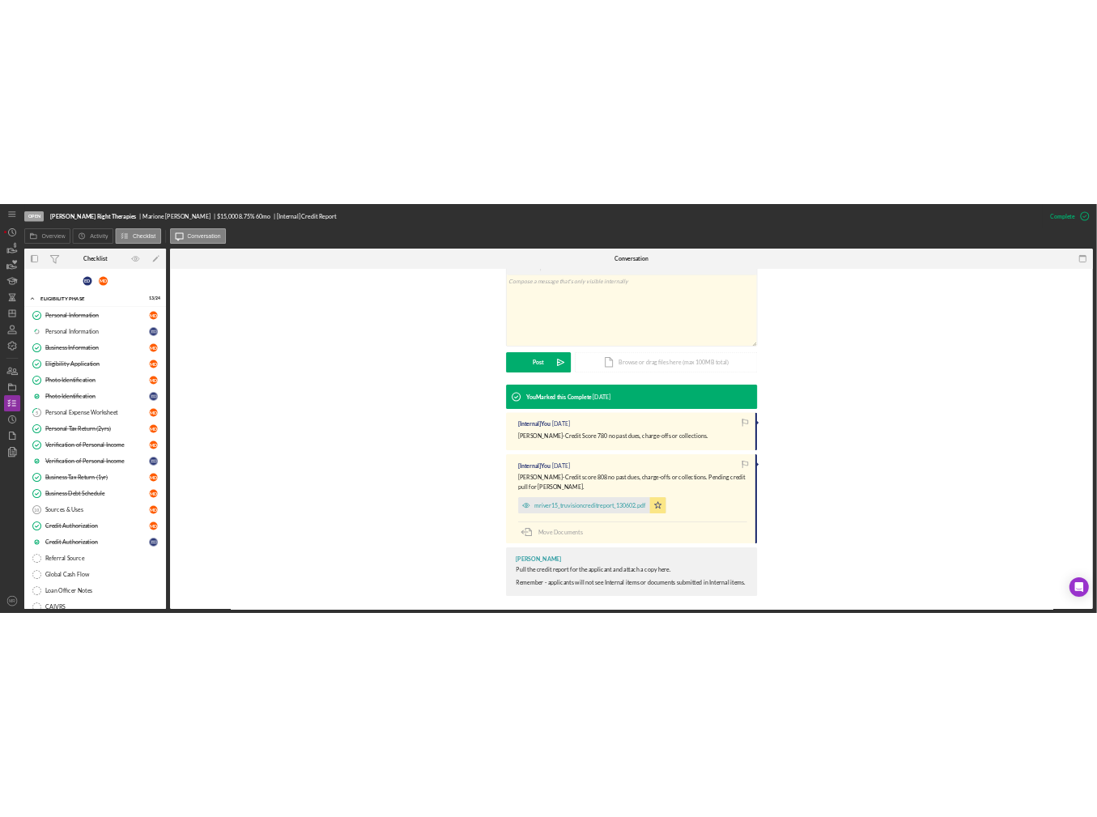
scroll to position [314, 0]
